Goal: Find specific page/section

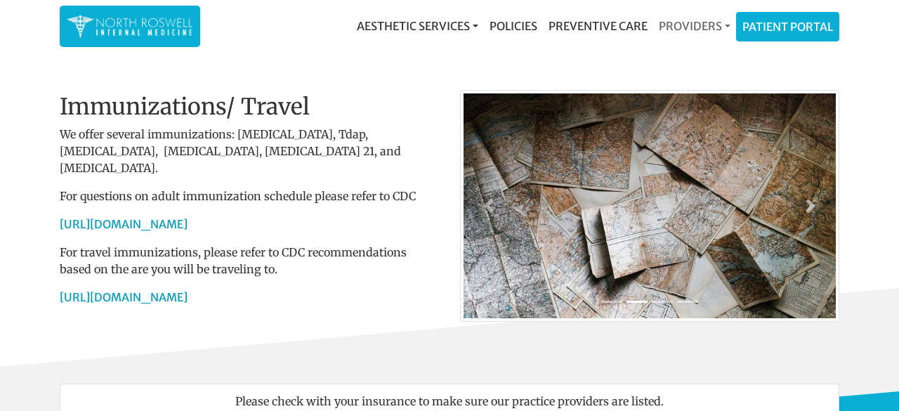
click at [682, 21] on link "Providers" at bounding box center [694, 26] width 83 height 28
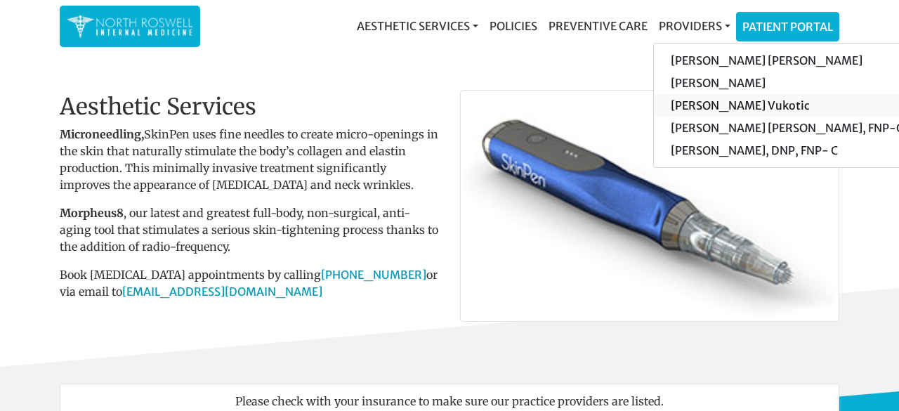
click at [685, 101] on link "[PERSON_NAME] Vukotic" at bounding box center [787, 105] width 266 height 22
